Goal: Task Accomplishment & Management: Manage account settings

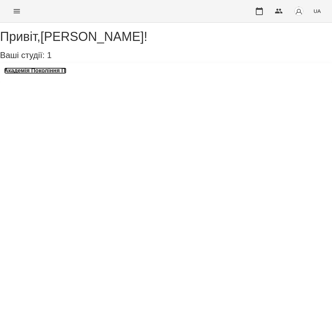
click at [58, 74] on h3 "Академія Покоління ІТ" at bounding box center [35, 71] width 62 height 6
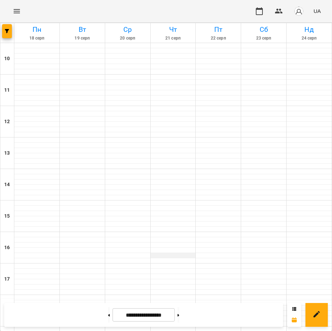
scroll to position [153, 0]
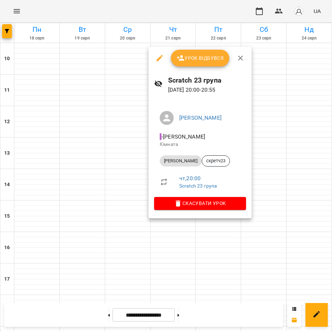
click at [129, 198] on div at bounding box center [166, 165] width 332 height 331
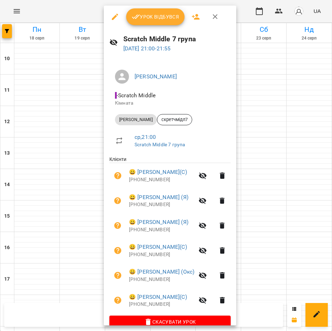
click at [156, 14] on span "Урок відбувся" at bounding box center [156, 17] width 48 height 8
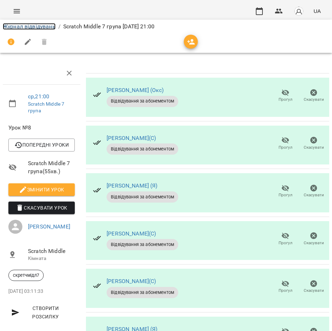
click at [36, 23] on link "Журнал відвідувань" at bounding box center [29, 26] width 53 height 7
